Goal: Find specific page/section: Find specific page/section

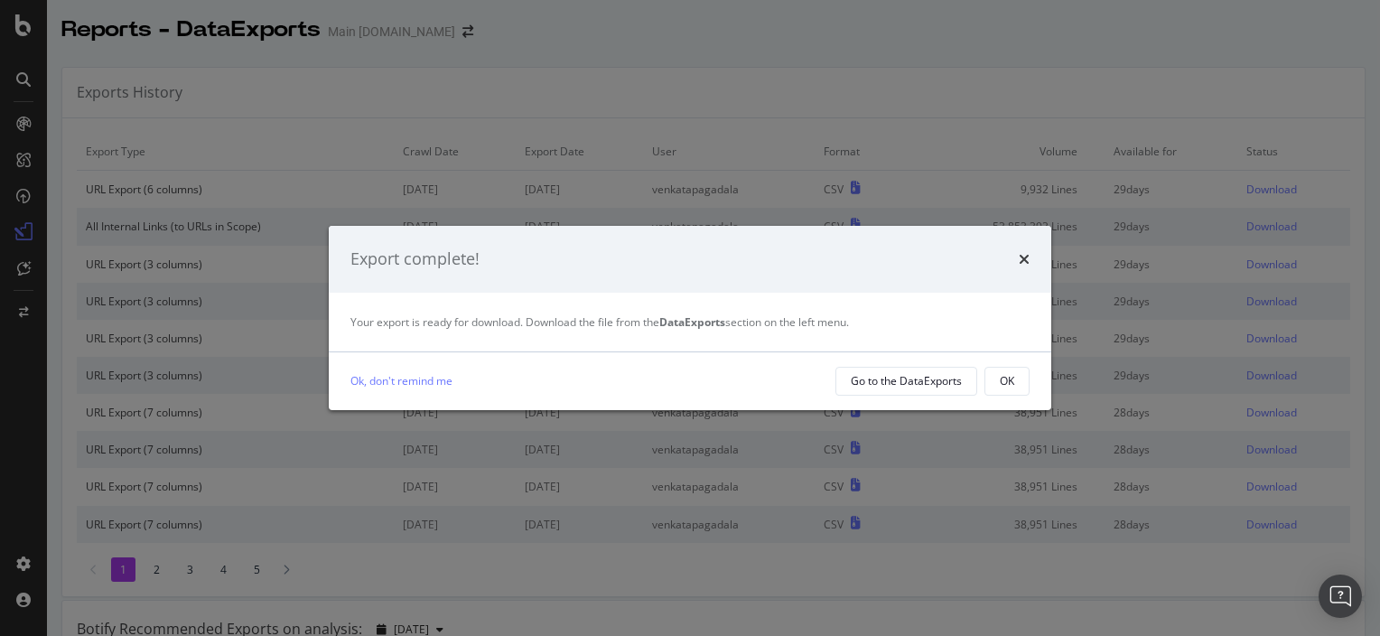
click at [1023, 268] on div "times" at bounding box center [1024, 259] width 11 height 23
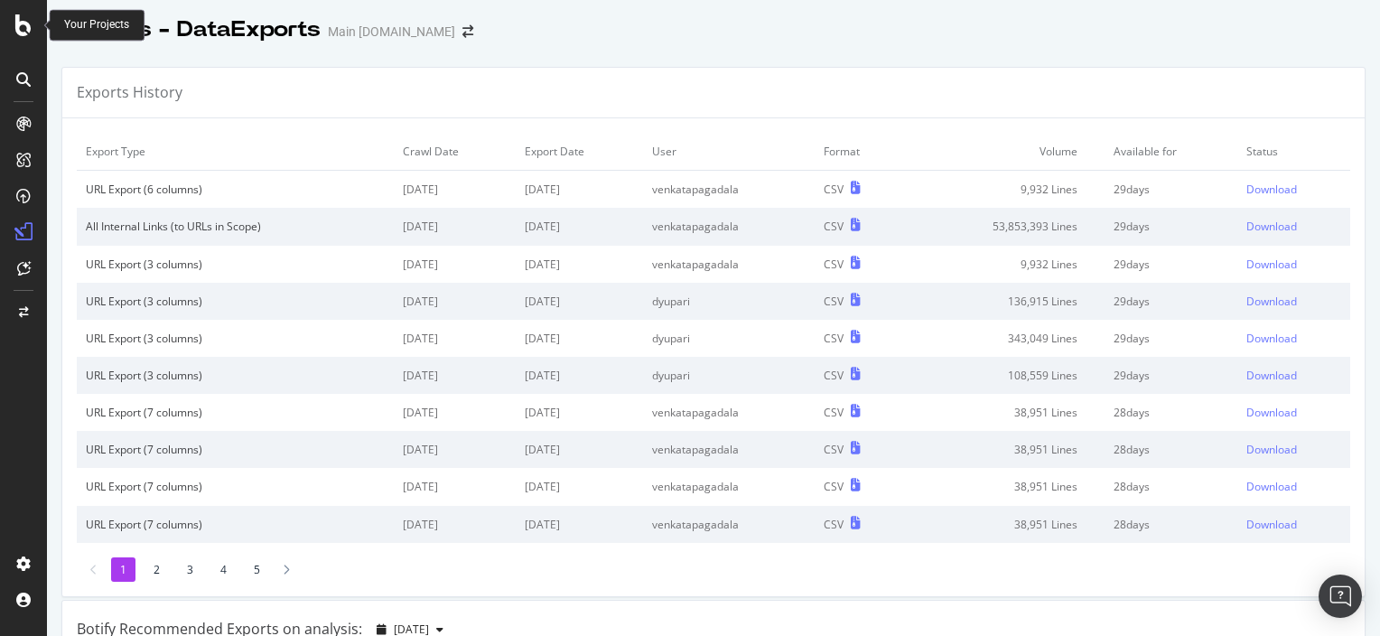
click at [31, 26] on icon at bounding box center [23, 25] width 16 height 22
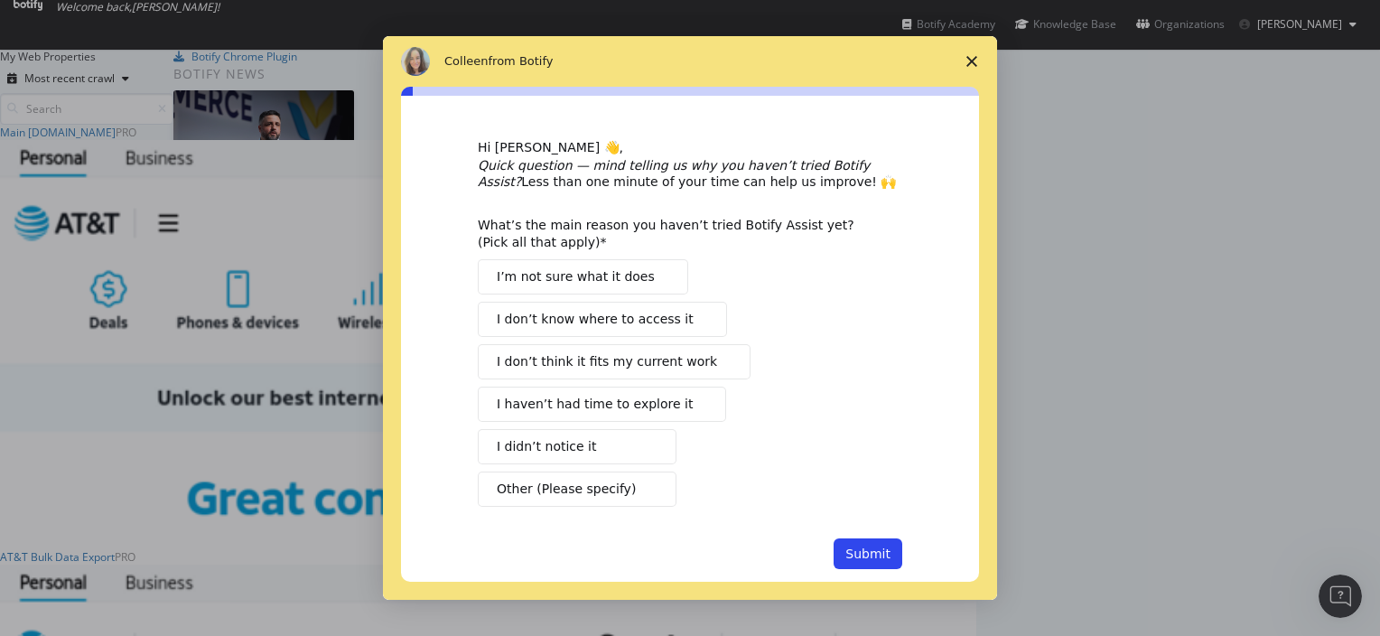
click at [969, 63] on polygon "Close survey" at bounding box center [972, 61] width 11 height 11
